Goal: Task Accomplishment & Management: Manage account settings

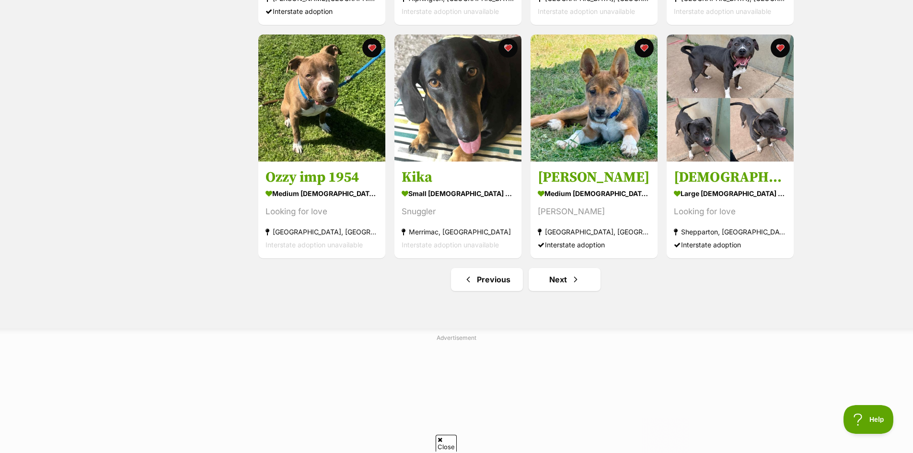
scroll to position [1151, 0]
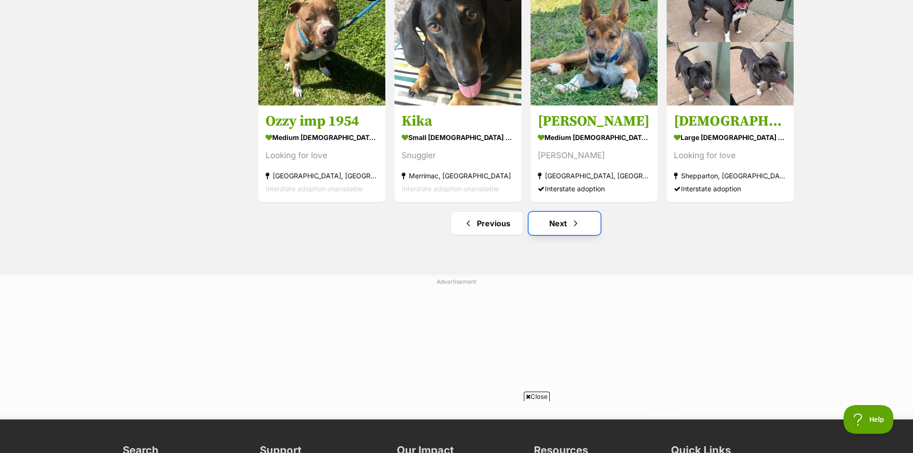
click at [562, 228] on link "Next" at bounding box center [565, 223] width 72 height 23
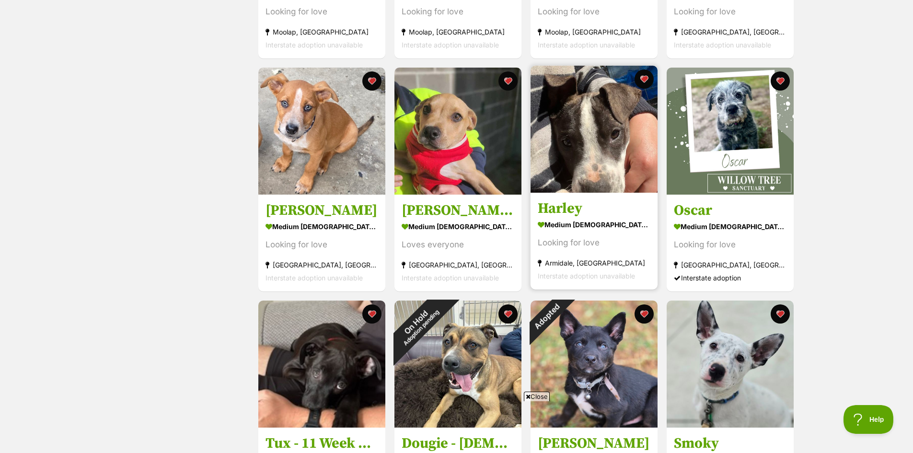
scroll to position [719, 0]
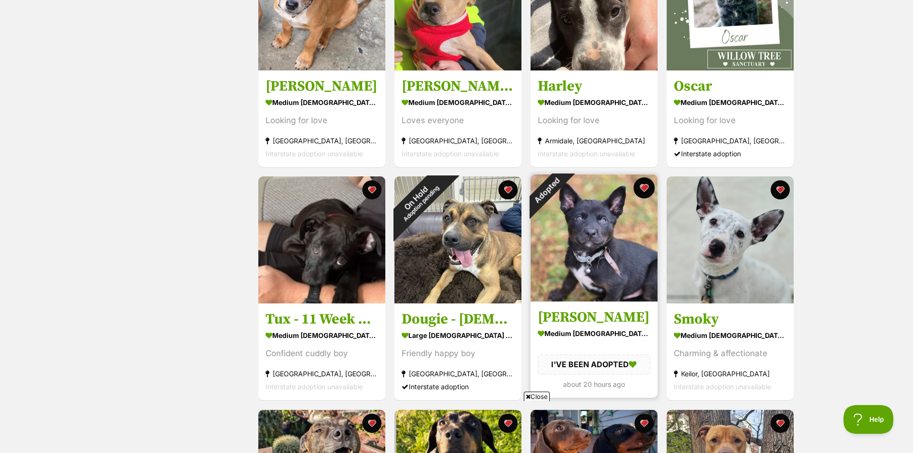
click at [645, 187] on button "favourite" at bounding box center [644, 187] width 21 height 21
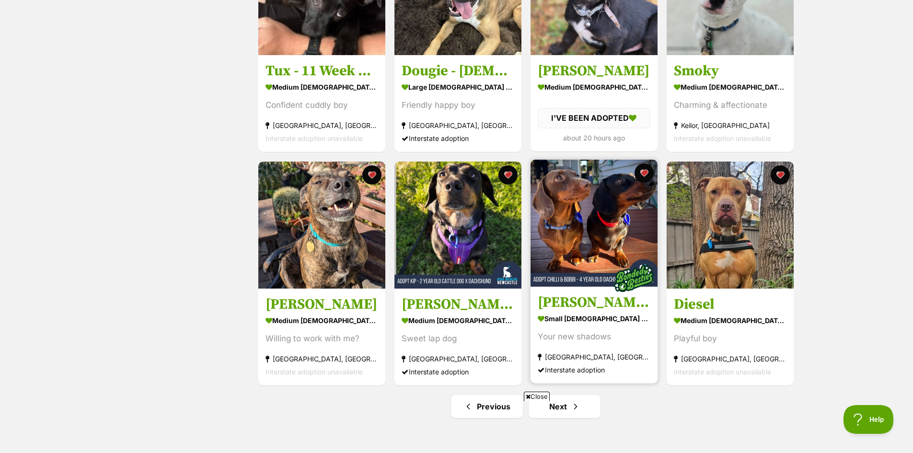
scroll to position [1055, 0]
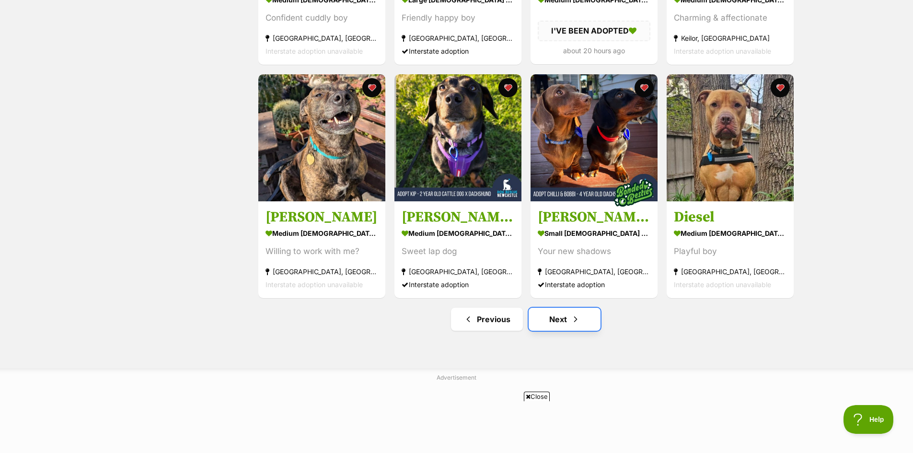
click at [567, 319] on link "Next" at bounding box center [565, 319] width 72 height 23
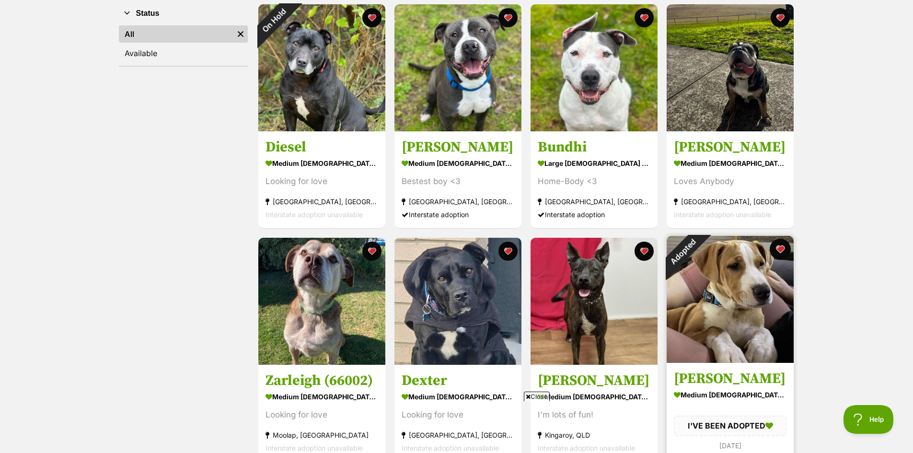
click at [783, 249] on button "favourite" at bounding box center [780, 249] width 21 height 21
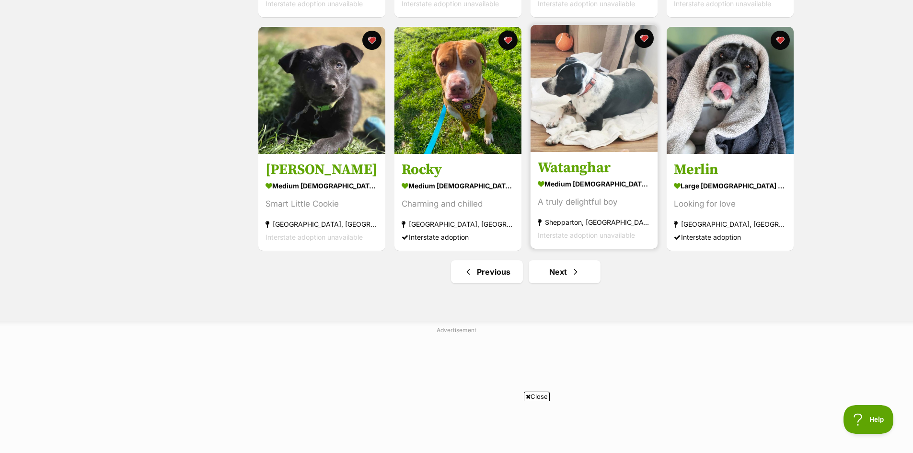
scroll to position [1103, 0]
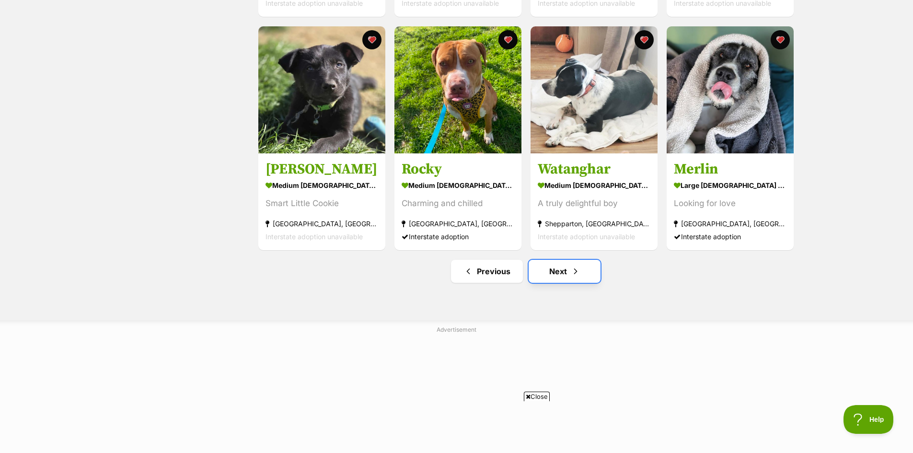
click at [561, 271] on link "Next" at bounding box center [565, 271] width 72 height 23
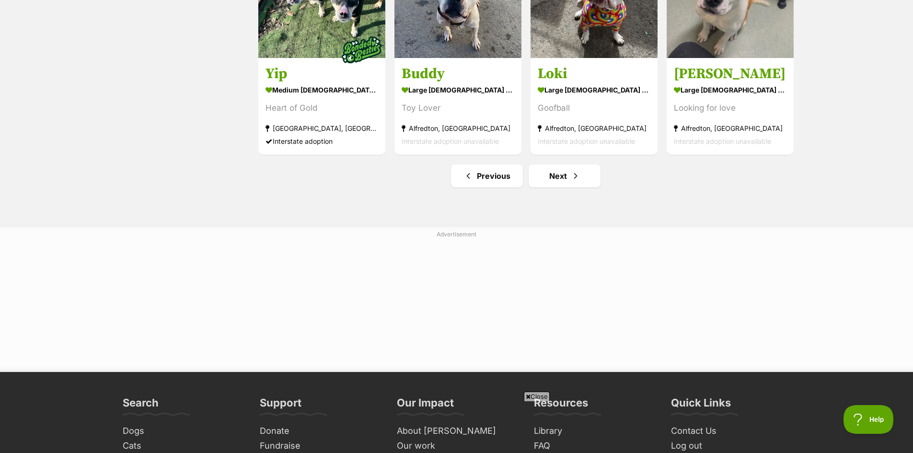
scroll to position [1199, 0]
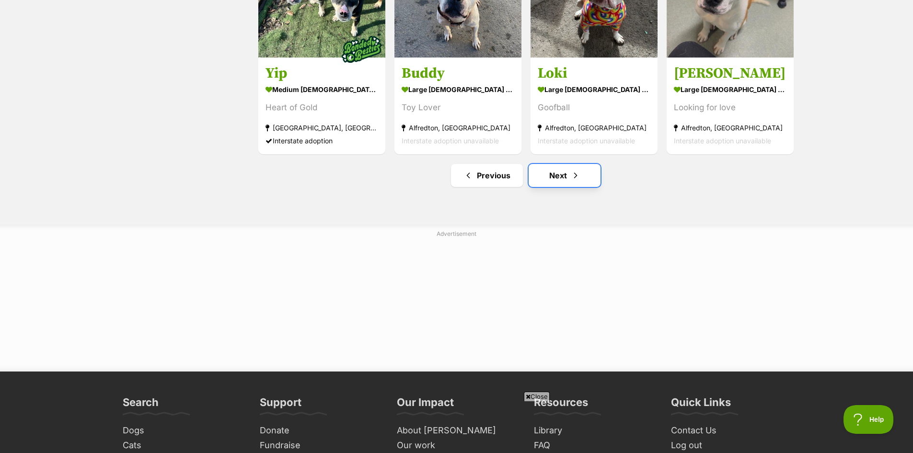
click at [562, 175] on link "Next" at bounding box center [565, 175] width 72 height 23
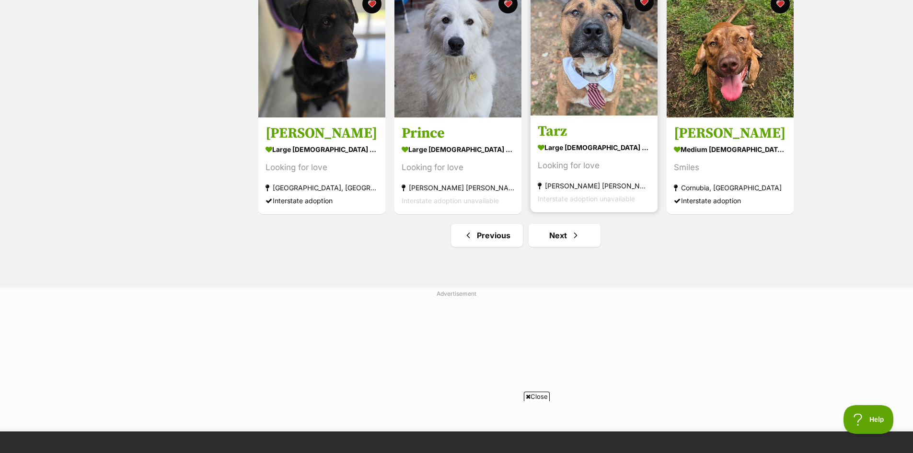
scroll to position [1199, 0]
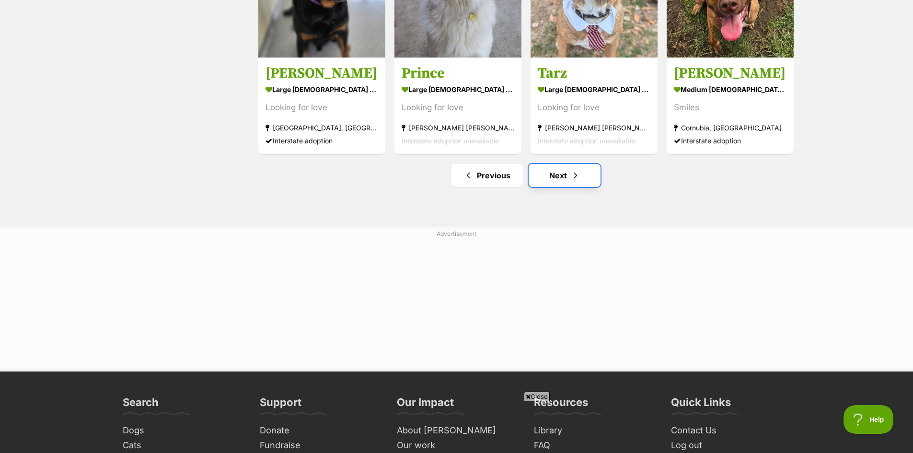
click at [557, 180] on link "Next" at bounding box center [565, 175] width 72 height 23
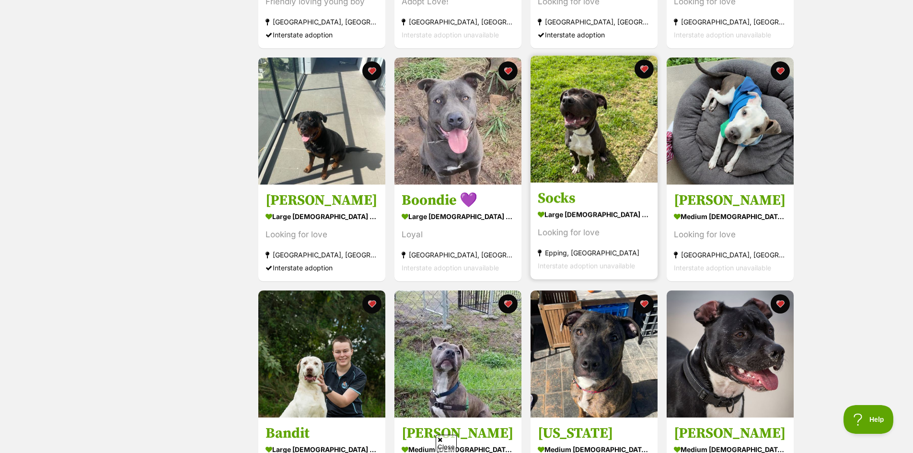
scroll to position [623, 0]
